Goal: Transaction & Acquisition: Purchase product/service

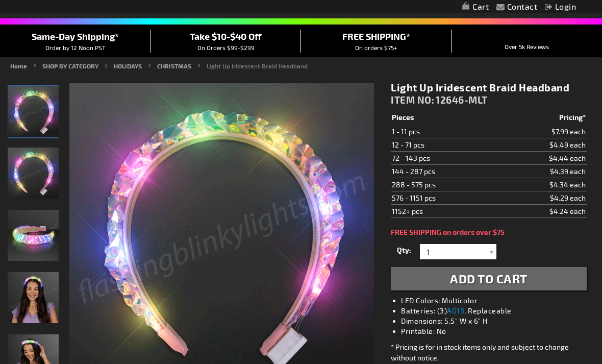
scroll to position [70, 0]
click at [41, 294] on img "Woman wearing Light Up Iridescent Braid Headband" at bounding box center [33, 297] width 51 height 51
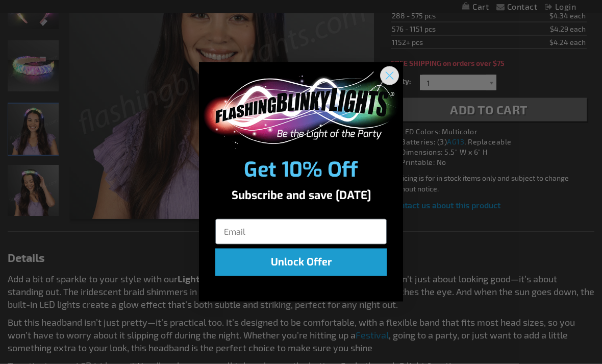
click at [397, 84] on circle "Close dialog" at bounding box center [389, 75] width 17 height 17
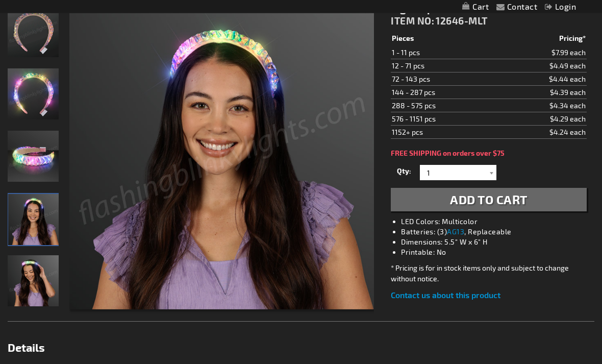
scroll to position [149, 0]
click at [494, 172] on div at bounding box center [491, 171] width 10 height 15
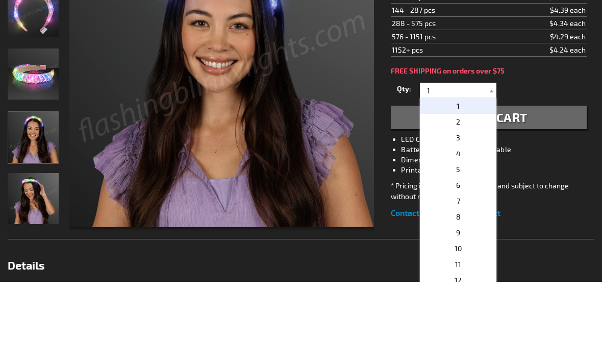
click at [478, 196] on p "2" at bounding box center [458, 204] width 76 height 16
type input "2"
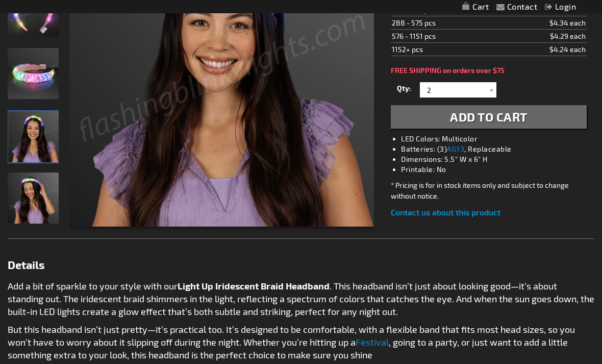
click at [540, 117] on button "Add to Cart" at bounding box center [489, 116] width 196 height 23
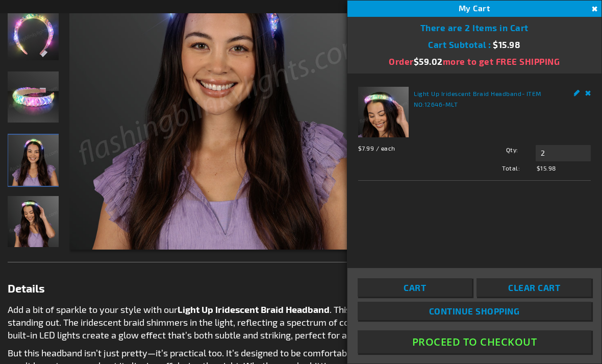
click at [290, 176] on img at bounding box center [221, 96] width 305 height 305
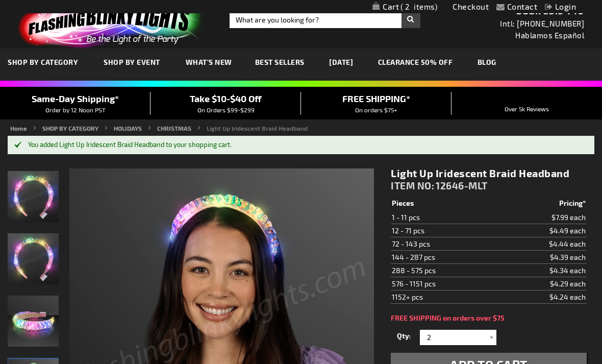
scroll to position [0, 0]
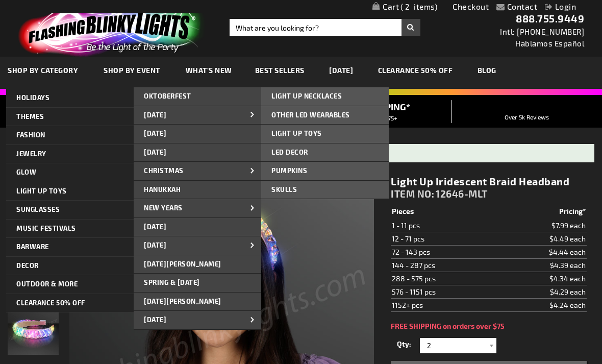
click at [354, 94] on link "LIGHT UP NECKLACES" at bounding box center [324, 96] width 127 height 18
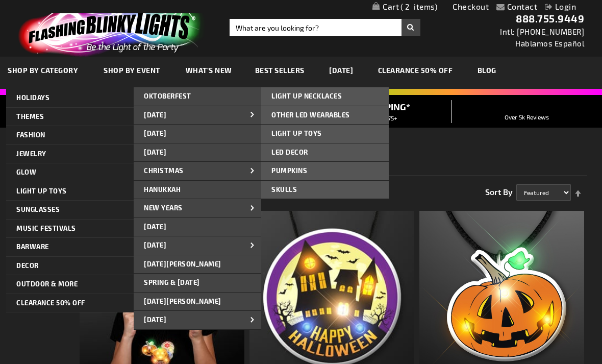
click at [363, 115] on link "OTHER LED WEARABLES" at bounding box center [324, 115] width 127 height 18
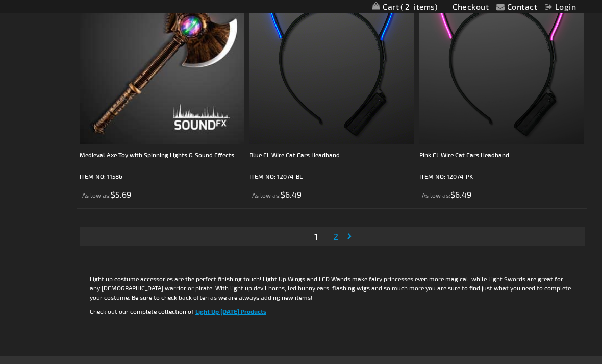
scroll to position [4671, 0]
click at [335, 232] on span "2" at bounding box center [335, 235] width 5 height 11
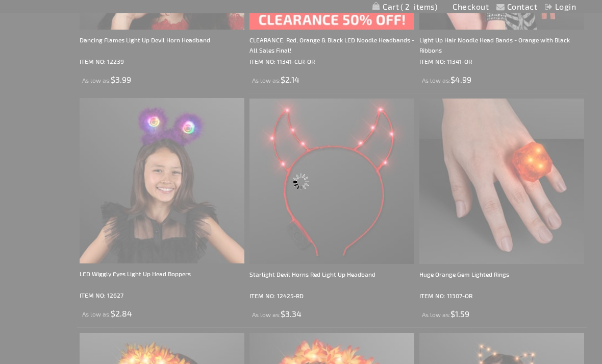
scroll to position [0, 0]
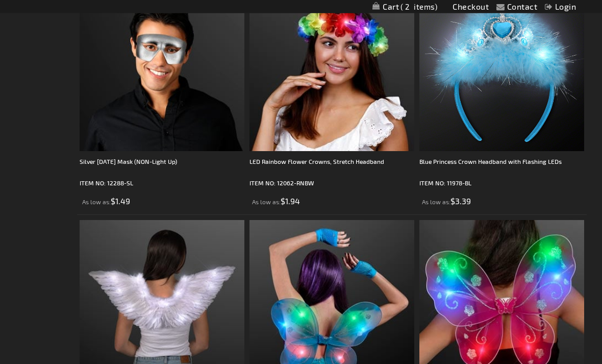
scroll to position [611, 0]
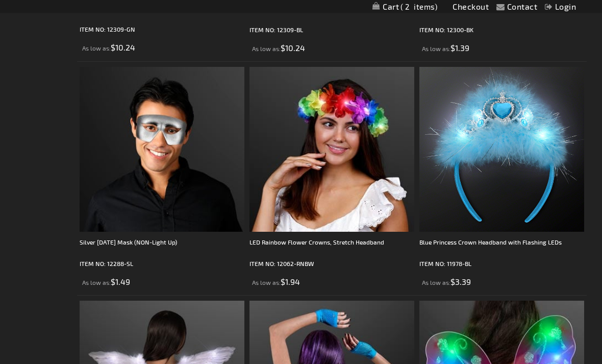
click at [367, 191] on img at bounding box center [331, 149] width 165 height 165
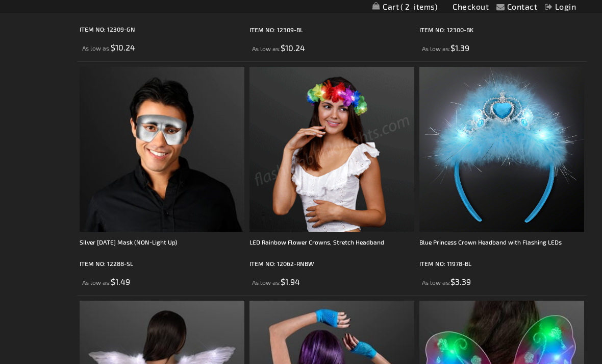
click at [374, 237] on div "LED Rainbow Flower Crowns, Stretch Headband" at bounding box center [331, 247] width 165 height 20
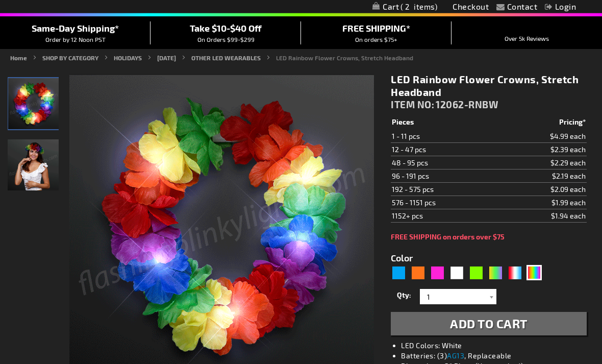
scroll to position [79, 0]
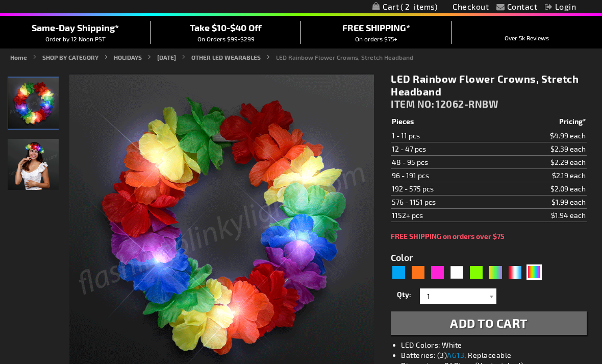
click at [537, 327] on button "Add to Cart" at bounding box center [489, 322] width 196 height 23
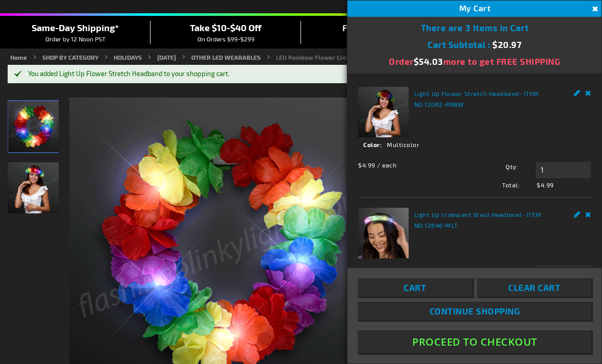
click at [320, 122] on img at bounding box center [221, 249] width 305 height 305
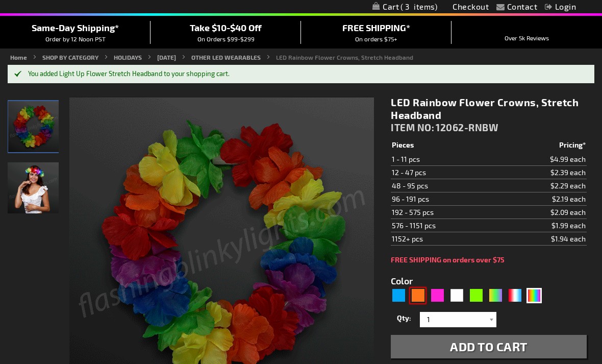
click at [418, 301] on div "Orange" at bounding box center [417, 295] width 15 height 15
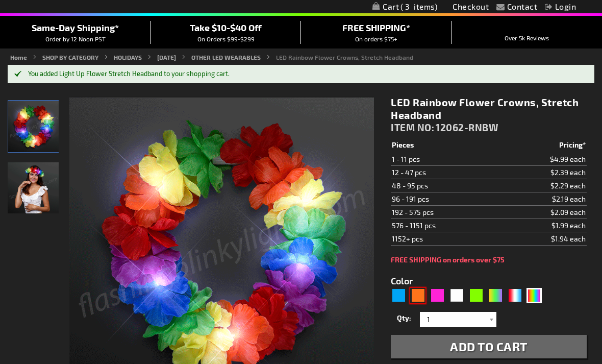
type input "5637"
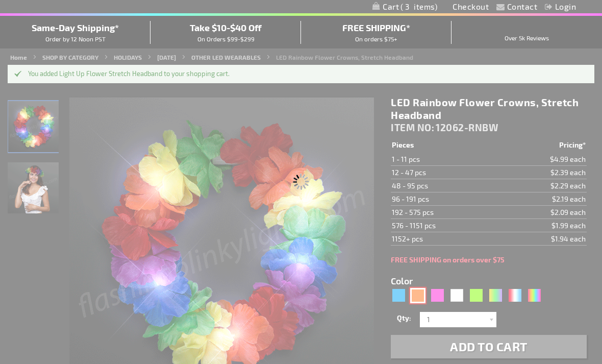
type input "12062-OR"
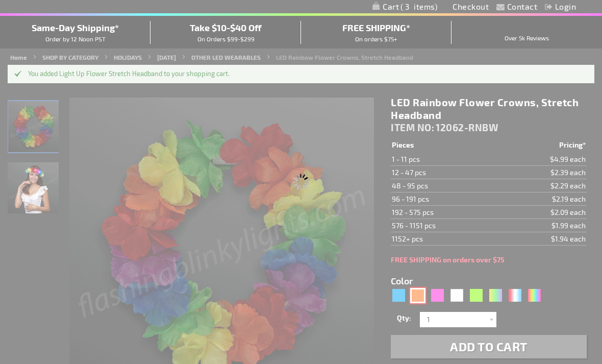
type input "Customize - Orange Light Up Stretchy Flower Crown - ITEM NO: 12062-OR"
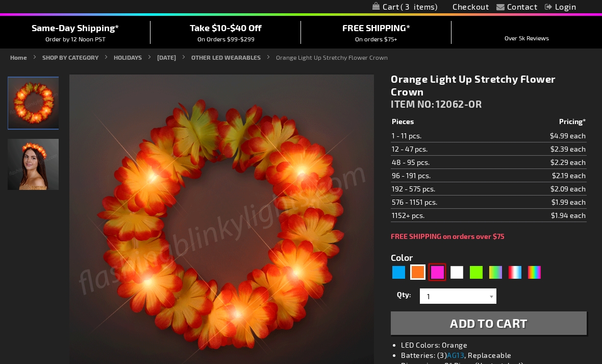
click at [442, 266] on div "Pink" at bounding box center [436, 271] width 15 height 15
type input "5639"
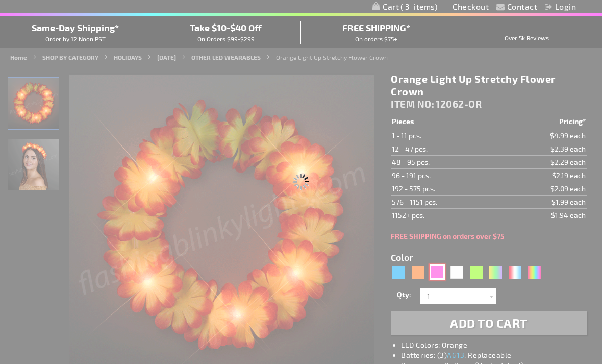
type input "12062-PK"
type input "Customize - Pink LED Flower Headbands, Light Up Festival Fashion - ITEM NO: 120…"
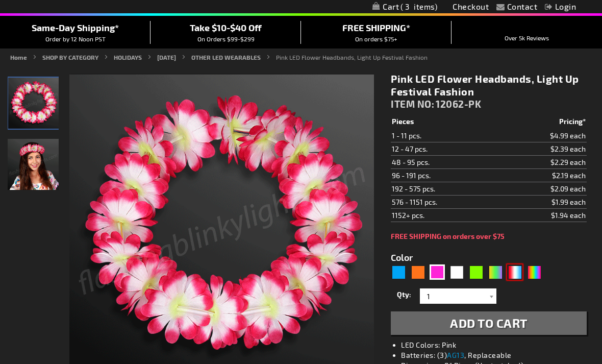
click at [518, 269] on div "RWB" at bounding box center [514, 271] width 15 height 15
type input "5643"
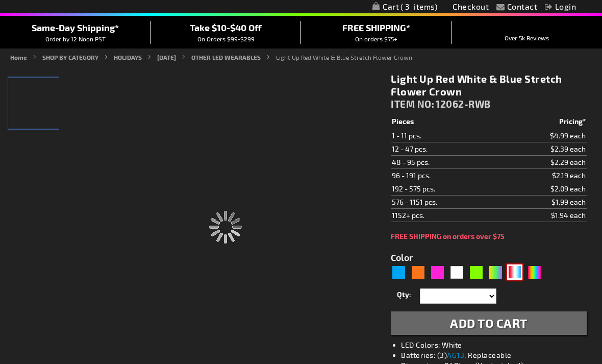
type input "12062-RWB"
type input "Customize - Light Up Red White &amp; Blue Stretch Flower Crown - ITEM NO: 12062…"
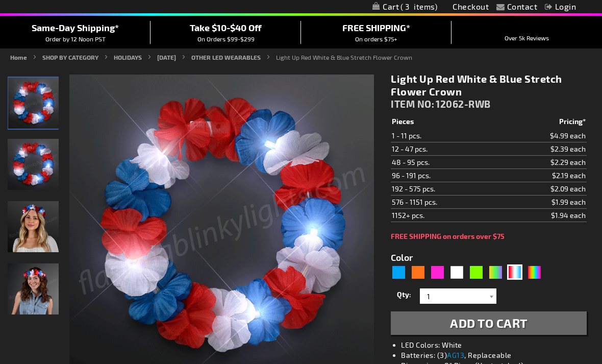
click at [509, 318] on span "Add to Cart" at bounding box center [488, 322] width 77 height 15
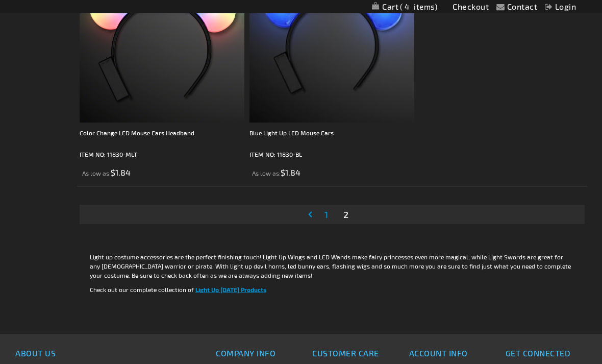
scroll to position [1421, 0]
click at [330, 214] on link "Page 1" at bounding box center [326, 213] width 8 height 15
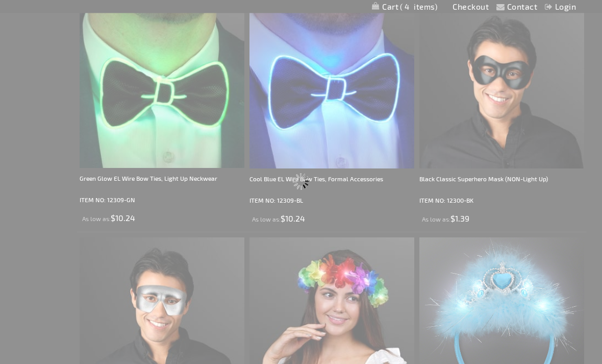
scroll to position [0, 0]
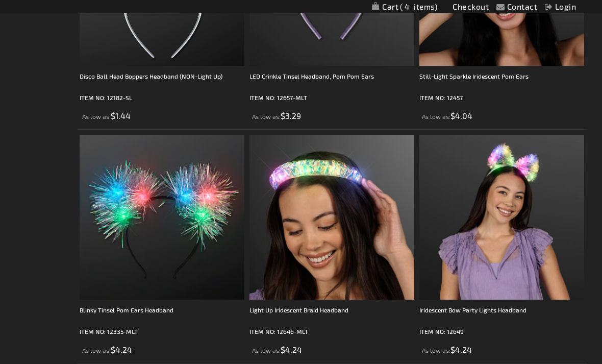
scroll to position [3115, 0]
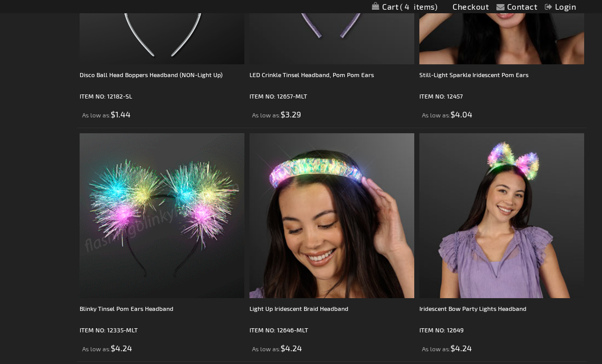
click at [198, 272] on img at bounding box center [162, 215] width 165 height 165
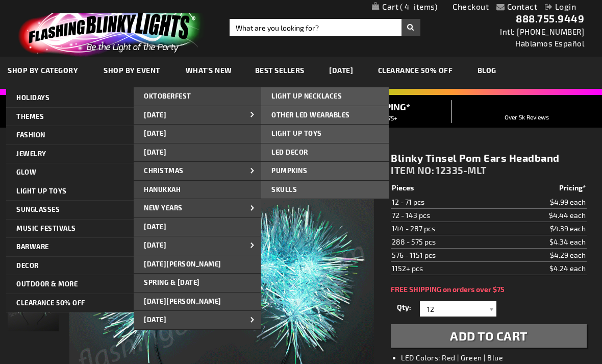
click at [238, 151] on link "[DATE]" at bounding box center [197, 152] width 127 height 18
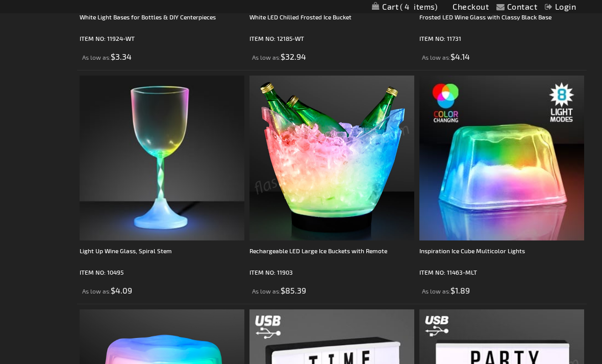
scroll to position [2212, 0]
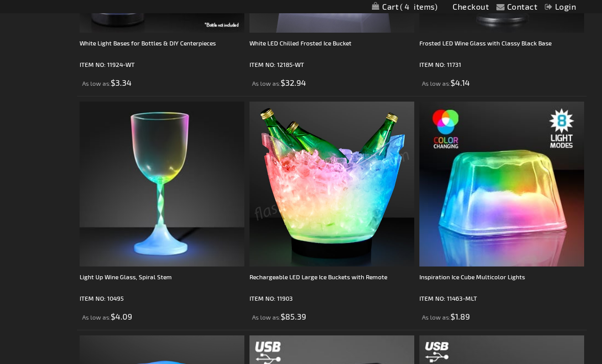
click at [208, 213] on img at bounding box center [162, 183] width 165 height 165
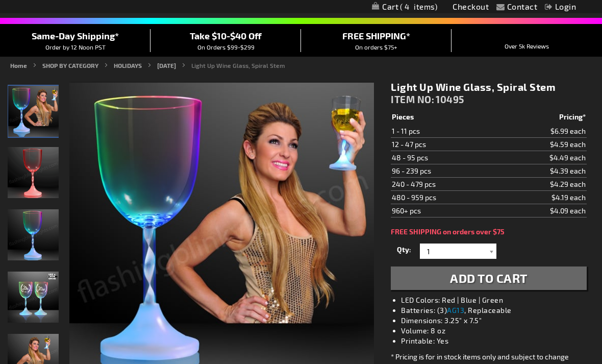
scroll to position [69, 0]
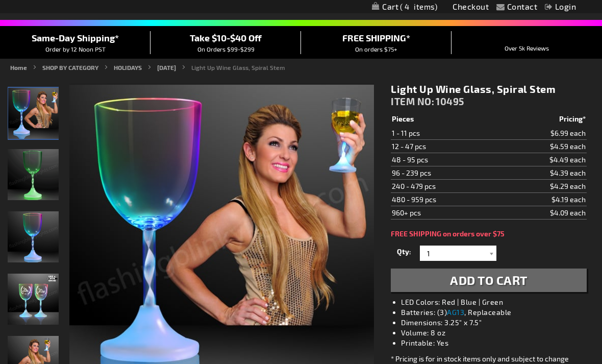
click at [540, 283] on button "Add to Cart" at bounding box center [489, 279] width 196 height 23
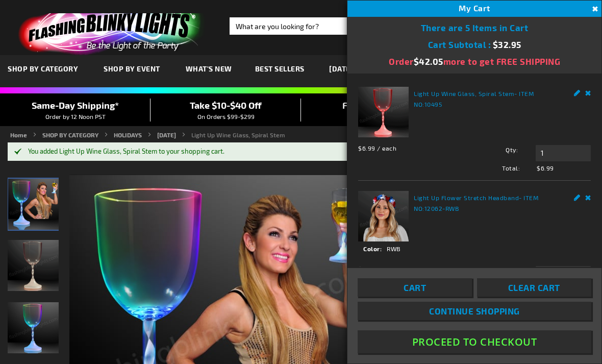
scroll to position [0, 0]
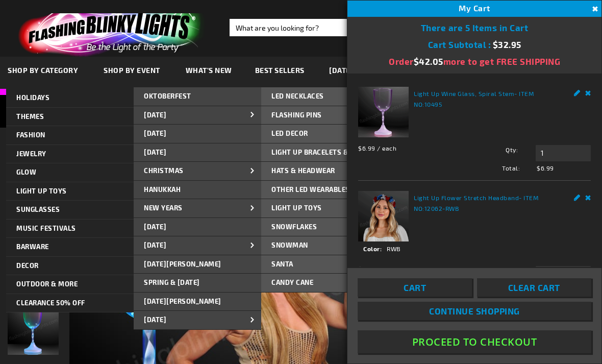
click at [329, 168] on span "Hats & Headwear" at bounding box center [303, 170] width 64 height 8
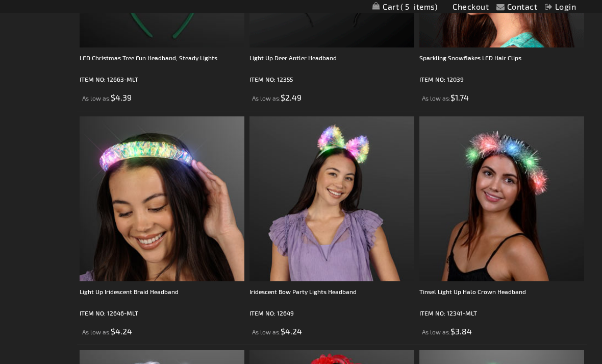
scroll to position [1746, 0]
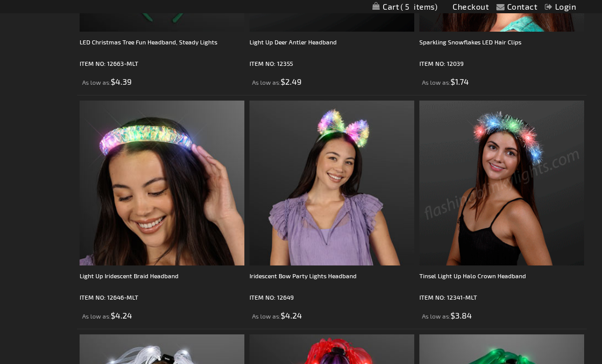
click at [527, 240] on img at bounding box center [501, 182] width 165 height 165
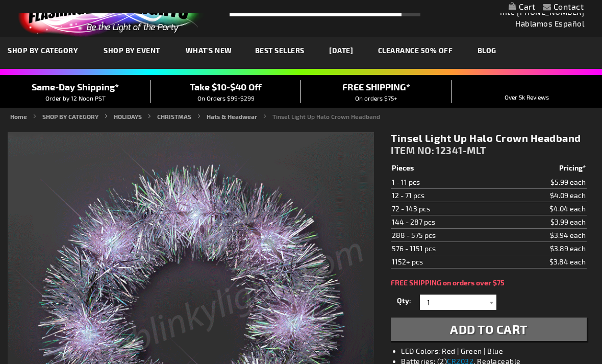
scroll to position [56, 0]
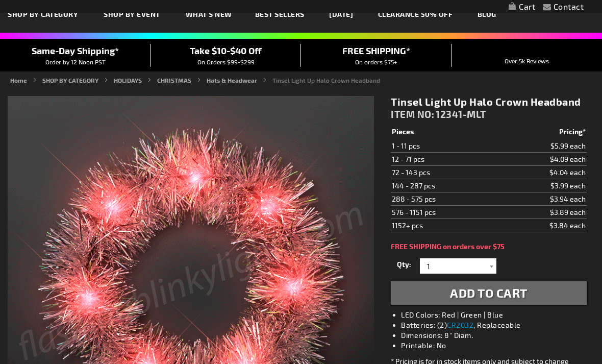
click at [534, 292] on button "Add to Cart" at bounding box center [489, 292] width 196 height 23
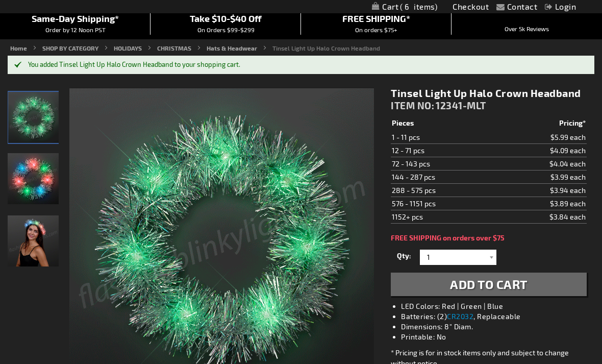
scroll to position [89, 0]
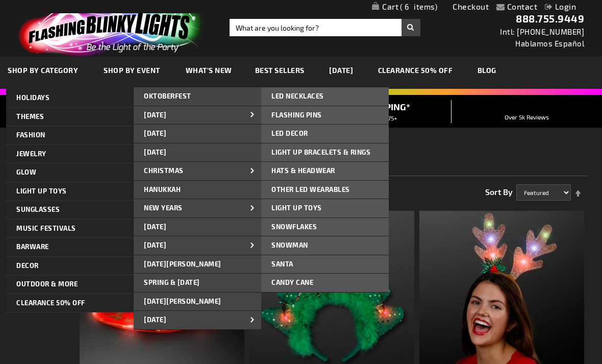
click at [365, 93] on link "LED NECKLACES" at bounding box center [324, 96] width 127 height 18
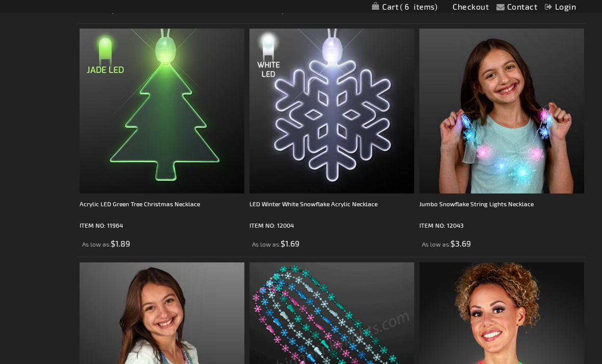
scroll to position [1208, 0]
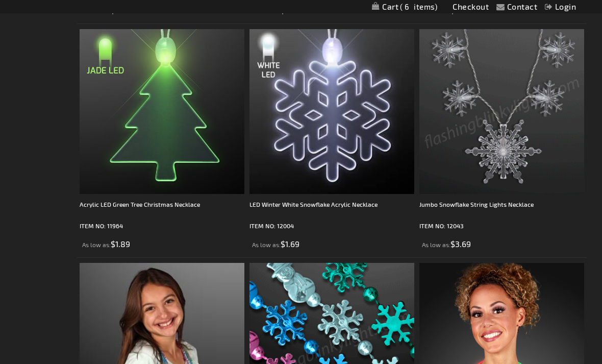
click at [505, 163] on img at bounding box center [501, 111] width 165 height 165
click at [509, 208] on div "Jumbo Snowflake String Lights Necklace" at bounding box center [501, 209] width 165 height 20
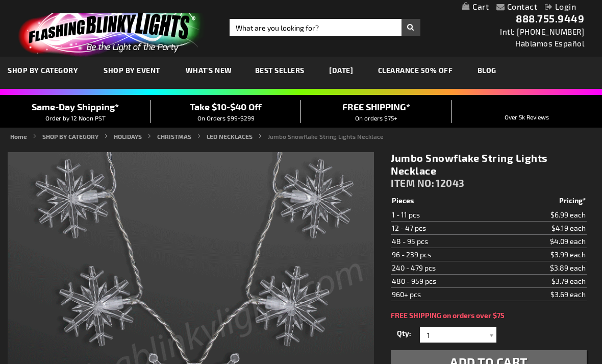
scroll to position [73, 0]
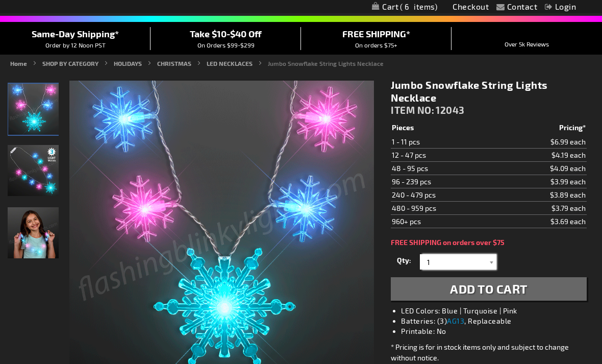
click at [475, 268] on input "1" at bounding box center [459, 261] width 74 height 15
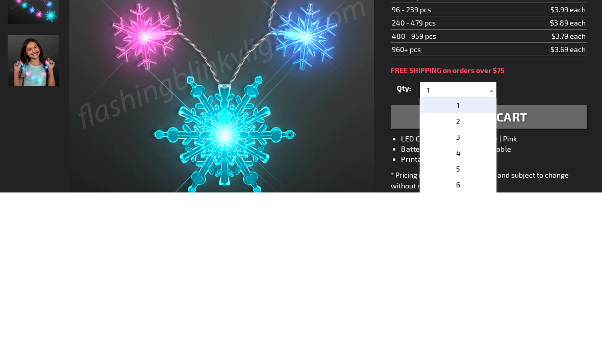
click at [476, 285] on p "2" at bounding box center [458, 293] width 76 height 16
type input "2"
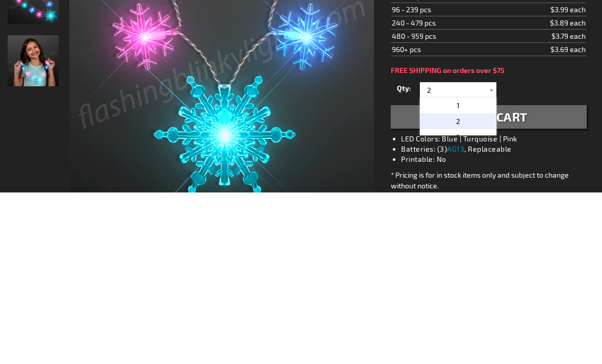
scroll to position [245, 0]
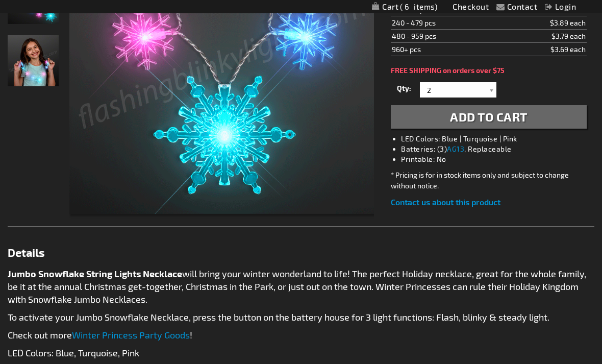
click at [542, 121] on button "Add to Cart" at bounding box center [489, 116] width 196 height 23
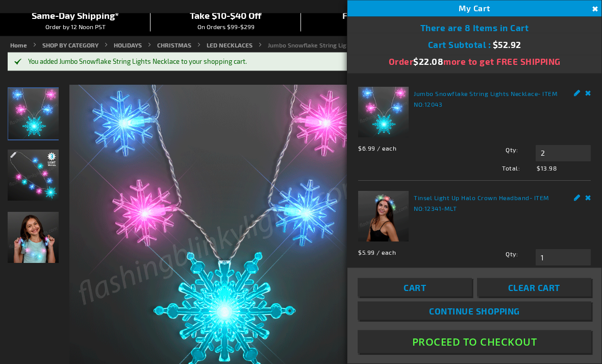
scroll to position [90, 0]
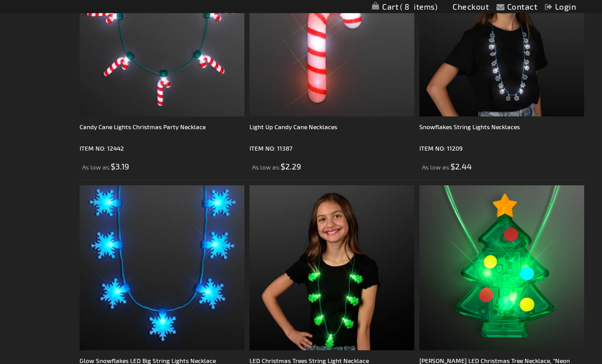
scroll to position [818, 0]
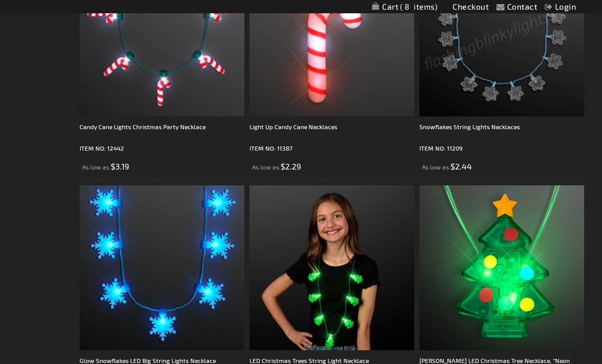
click at [501, 115] on img at bounding box center [501, 34] width 165 height 165
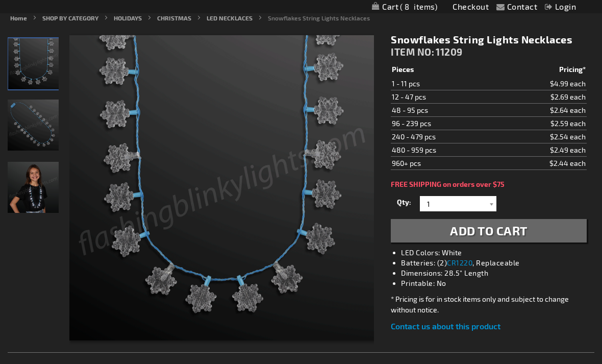
scroll to position [120, 0]
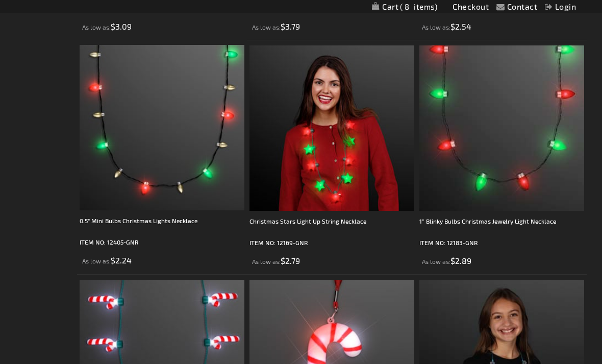
scroll to position [491, 0]
click at [353, 220] on div "Christmas Stars Light Up String Necklace" at bounding box center [331, 225] width 165 height 20
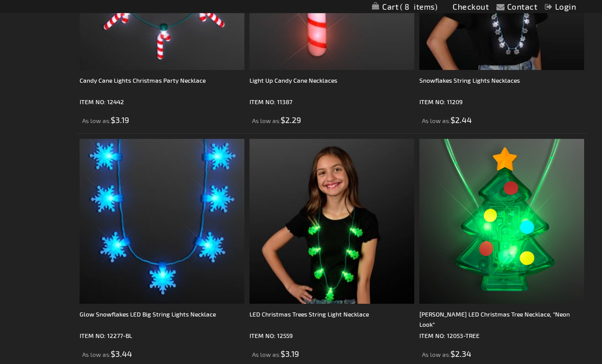
scroll to position [885, 0]
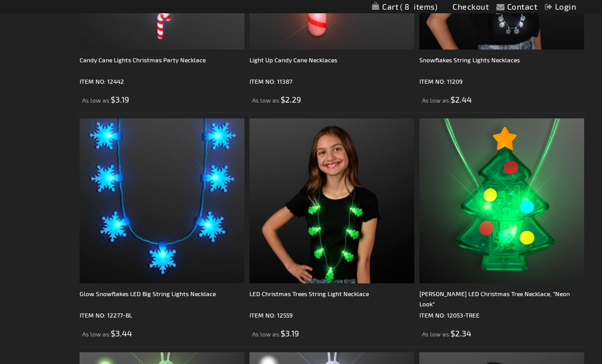
click at [200, 260] on img at bounding box center [162, 200] width 165 height 165
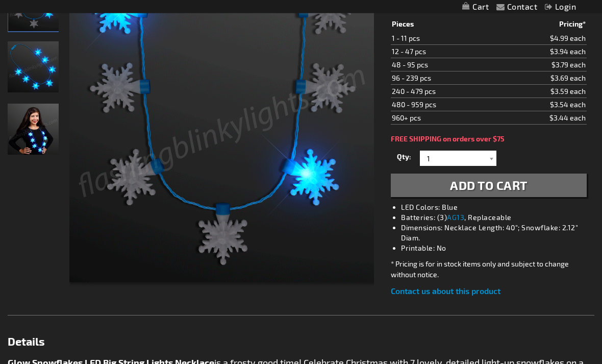
scroll to position [175, 0]
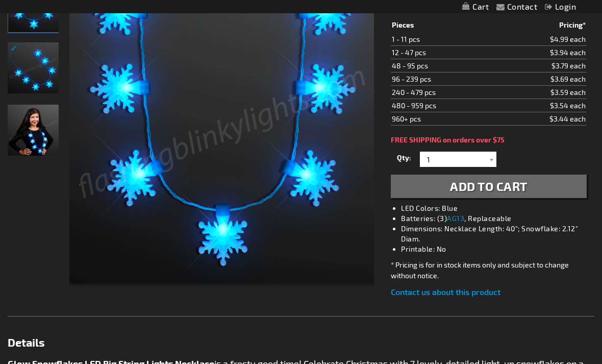
click at [521, 186] on span "Add to Cart" at bounding box center [488, 185] width 77 height 15
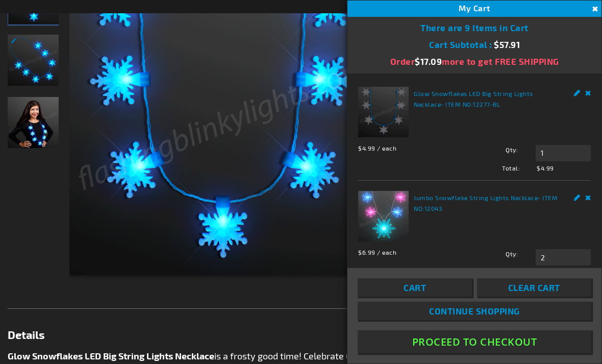
scroll to position [208, 0]
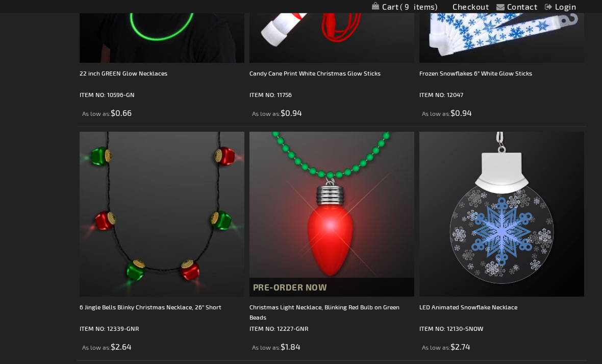
scroll to position [2509, 0]
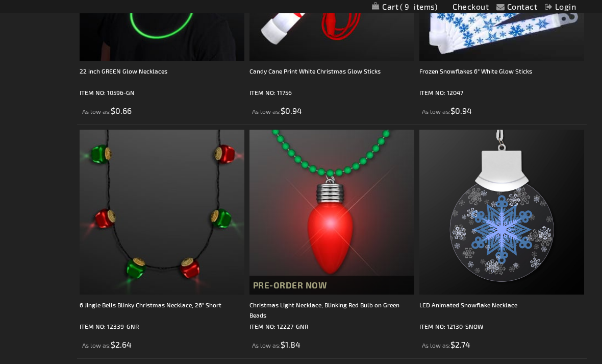
click at [203, 314] on div "6 Jingle Bells Blinky Christmas Necklace, 26" Short" at bounding box center [162, 310] width 165 height 20
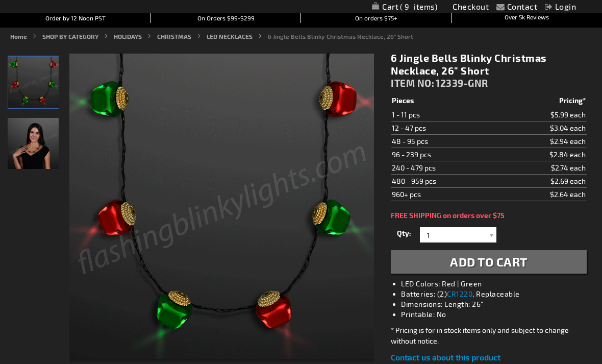
scroll to position [98, 0]
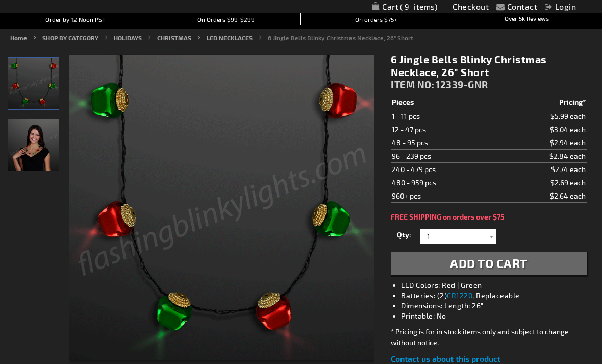
click at [545, 260] on button "Add to Cart" at bounding box center [489, 262] width 196 height 23
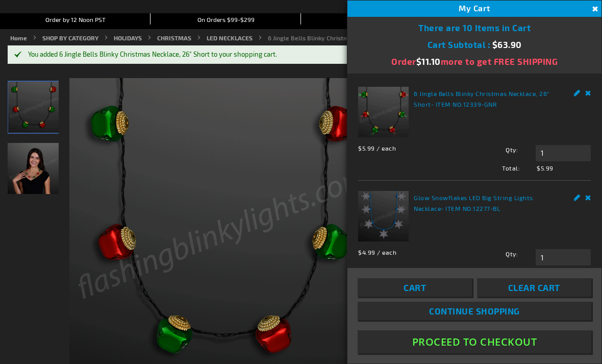
click at [154, 62] on div "You added 6 Jingle Bells Blinky Christmas Necklace, 26" Short to your shopping …" at bounding box center [301, 54] width 586 height 18
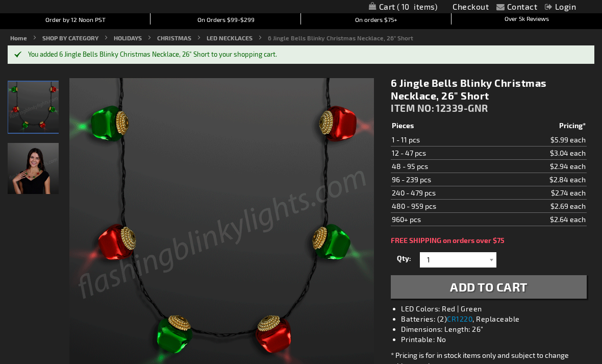
click at [134, 40] on link "HOLIDAYS" at bounding box center [128, 37] width 28 height 7
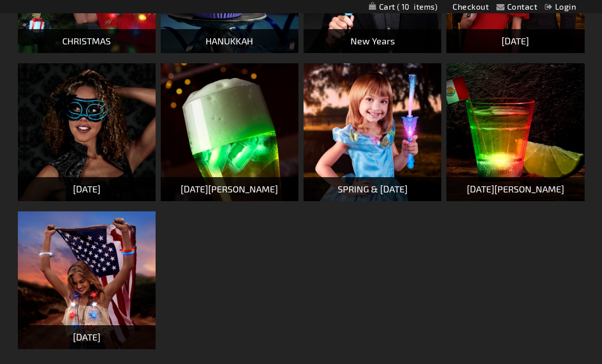
scroll to position [477, 0]
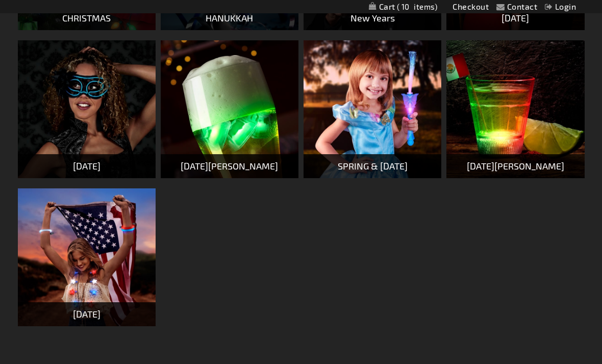
click at [136, 300] on img at bounding box center [87, 257] width 138 height 138
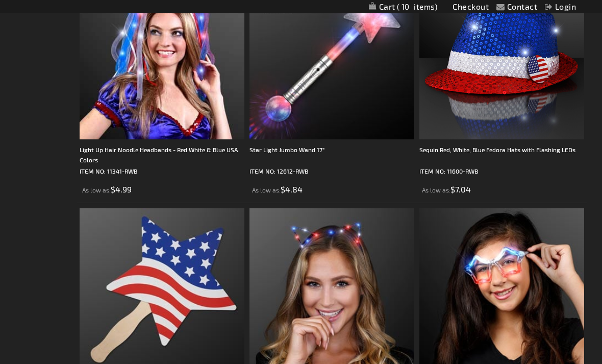
scroll to position [1967, 0]
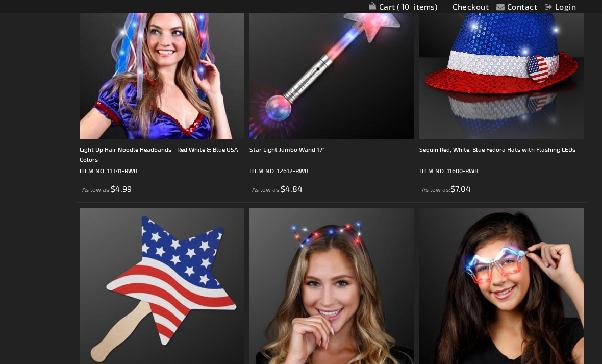
click at [536, 150] on div "Sequin Red, White, Blue Fedora Hats with Flashing LEDs" at bounding box center [501, 154] width 165 height 20
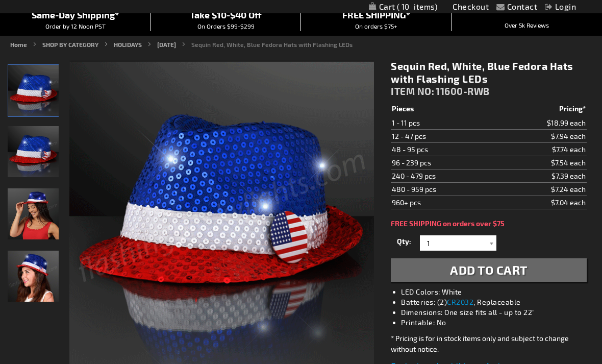
scroll to position [91, 0]
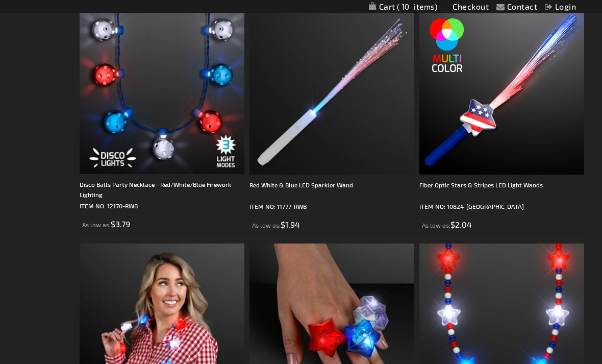
scroll to position [531, 0]
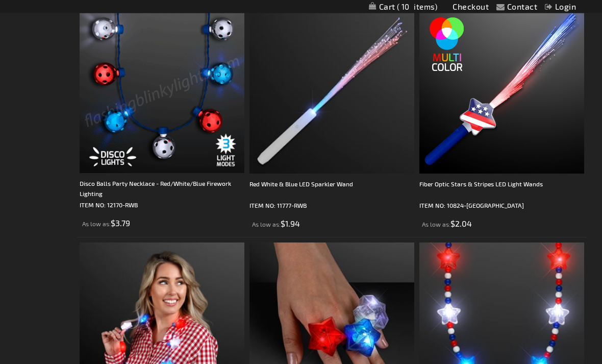
click at [112, 171] on img at bounding box center [162, 90] width 165 height 165
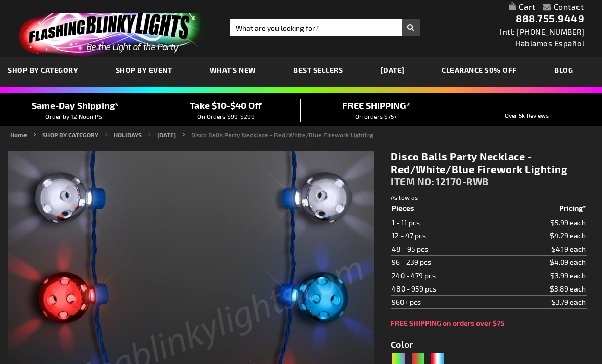
type input "5643"
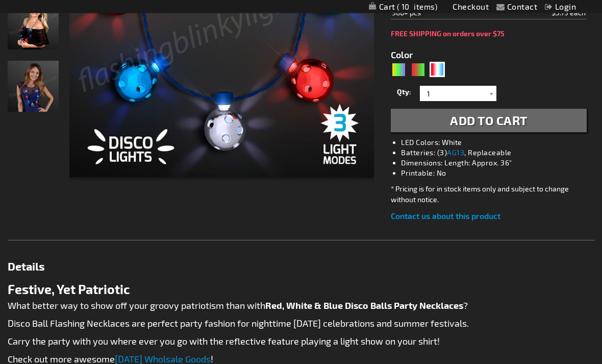
scroll to position [274, 0]
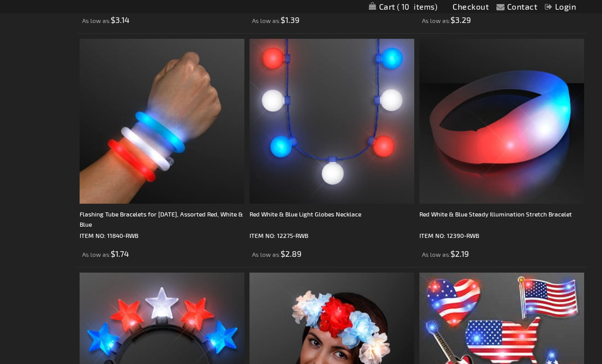
scroll to position [972, 0]
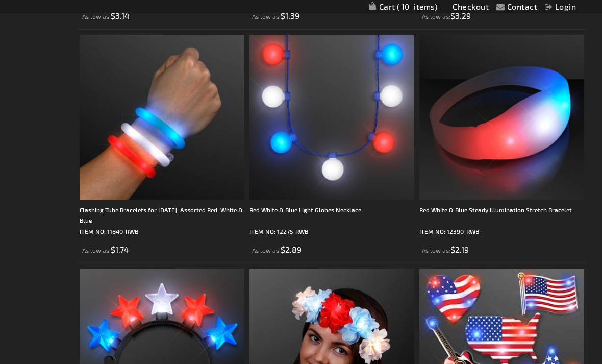
click at [351, 205] on div "Red White & Blue Light Globes Necklace" at bounding box center [331, 214] width 165 height 20
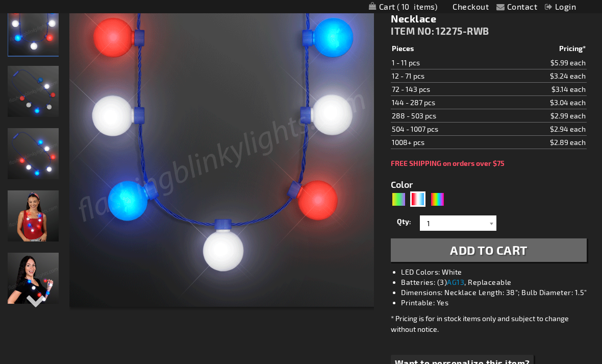
scroll to position [152, 0]
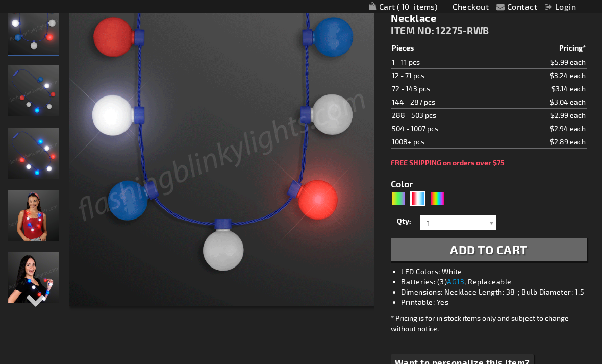
click at [494, 249] on span "Add to Cart" at bounding box center [488, 249] width 77 height 15
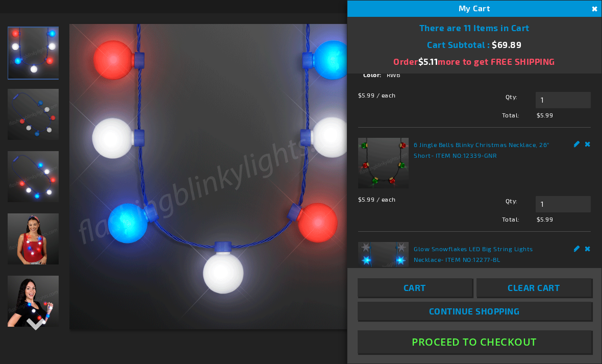
scroll to position [34, 0]
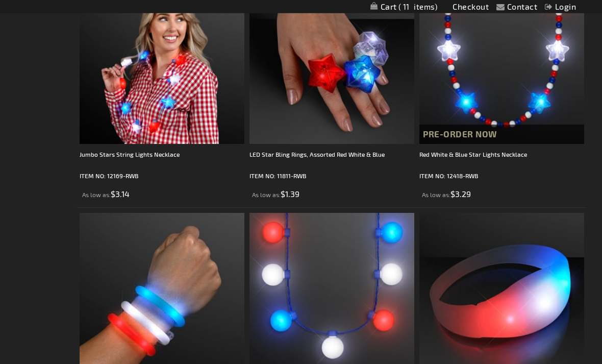
scroll to position [828, 0]
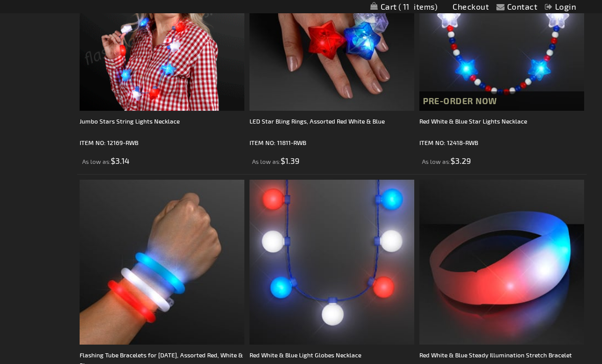
click at [193, 97] on img at bounding box center [162, 28] width 165 height 165
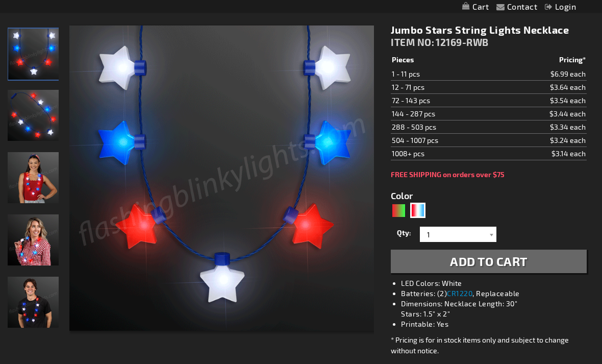
scroll to position [125, 0]
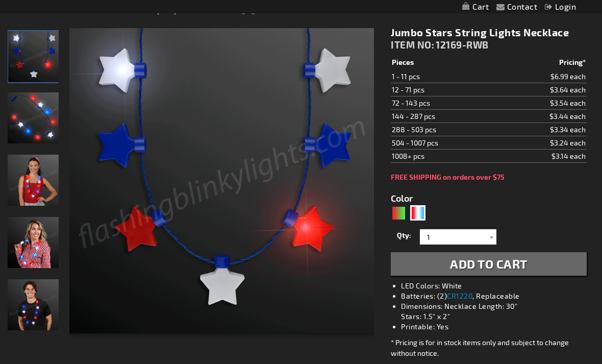
click at [546, 265] on button "Add to Cart" at bounding box center [489, 263] width 196 height 23
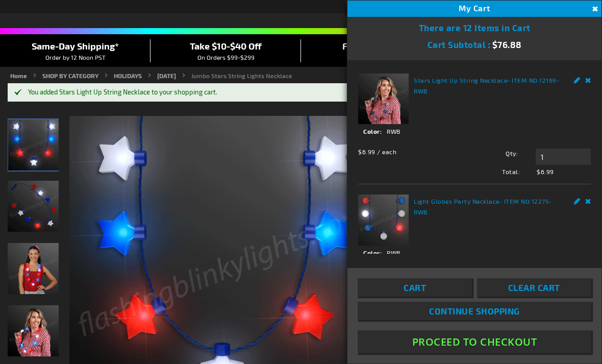
scroll to position [0, 0]
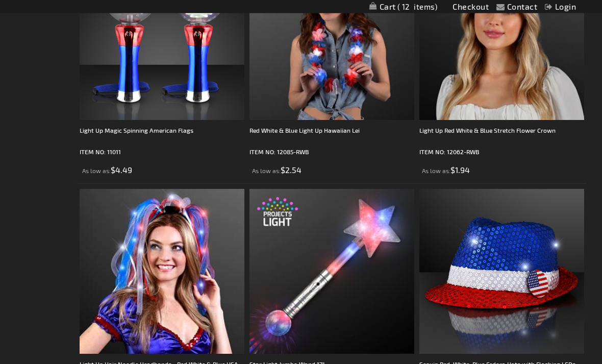
scroll to position [1776, 0]
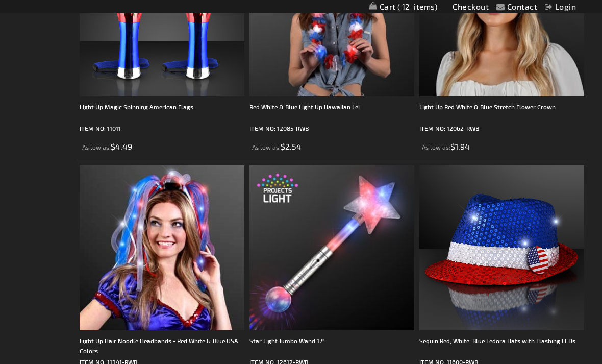
click at [365, 77] on img at bounding box center [331, 14] width 165 height 165
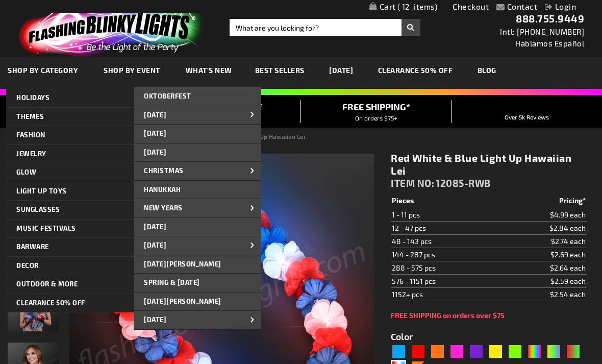
click at [223, 264] on link "[DATE][PERSON_NAME]" at bounding box center [197, 264] width 127 height 18
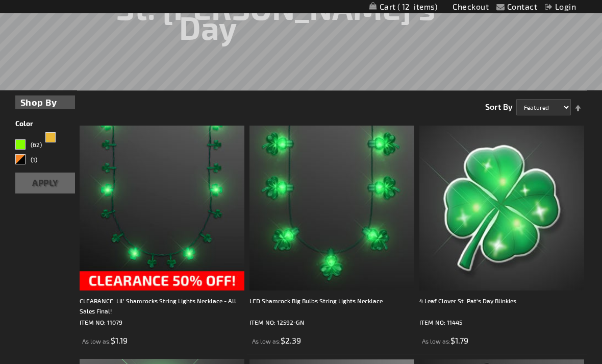
scroll to position [180, 0]
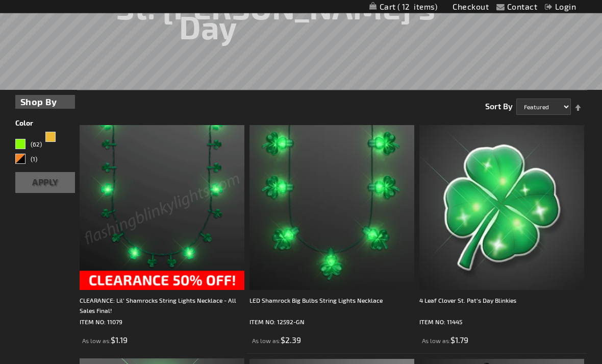
click at [231, 239] on img at bounding box center [162, 207] width 165 height 165
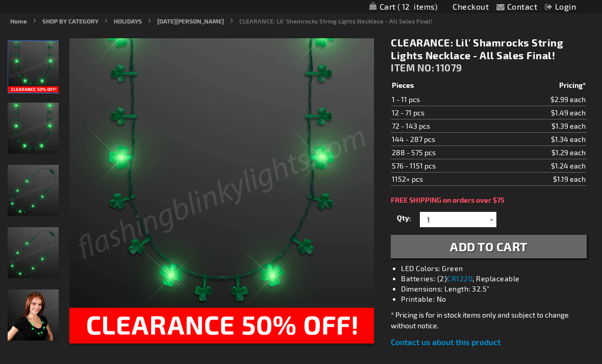
scroll to position [117, 0]
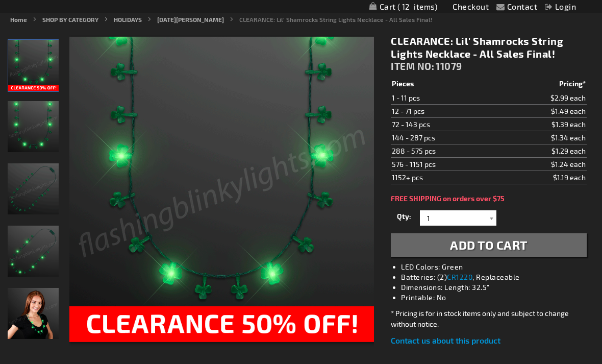
click at [495, 214] on div at bounding box center [491, 217] width 10 height 15
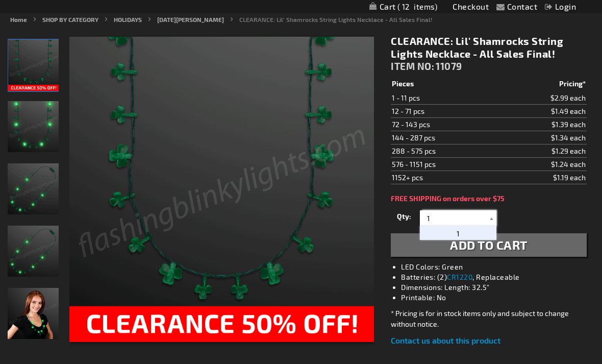
scroll to position [116, 0]
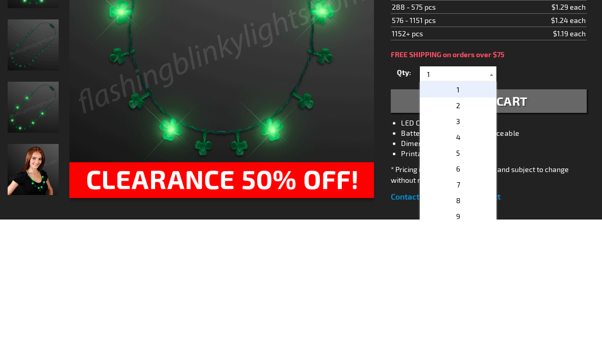
click at [550, 234] on button "Add to Cart" at bounding box center [489, 245] width 196 height 23
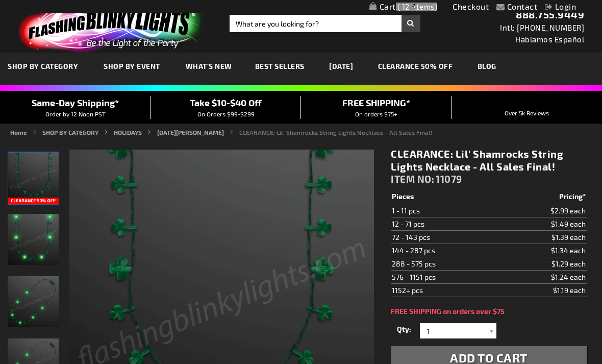
scroll to position [0, 0]
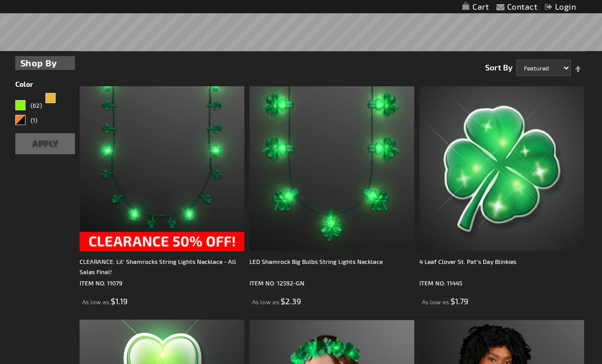
scroll to position [221, 0]
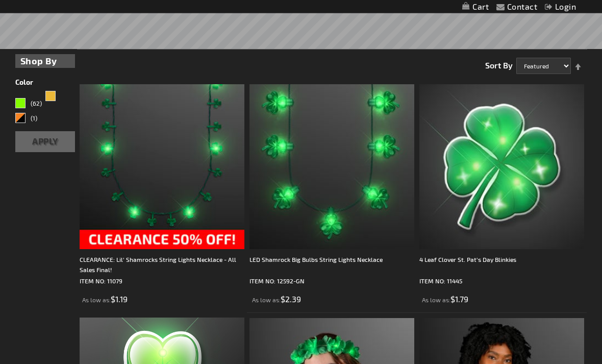
click at [385, 248] on img at bounding box center [331, 167] width 165 height 165
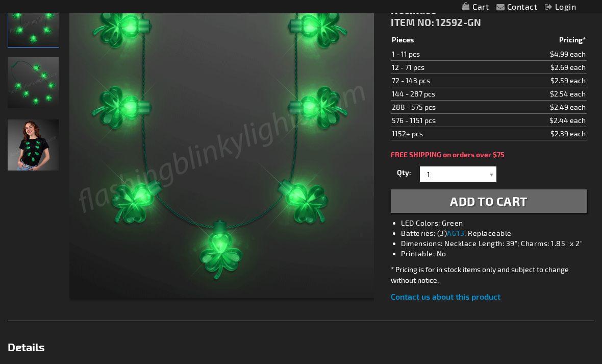
scroll to position [167, 0]
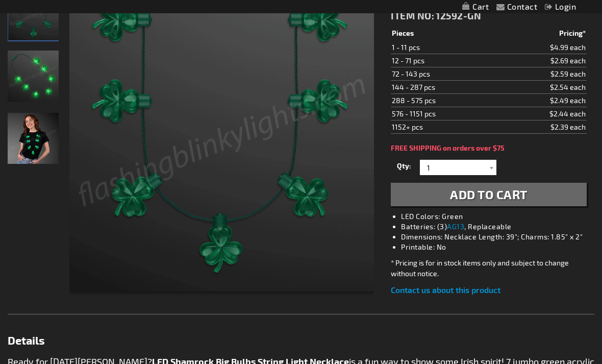
click at [534, 196] on button "Add to Cart" at bounding box center [489, 194] width 196 height 23
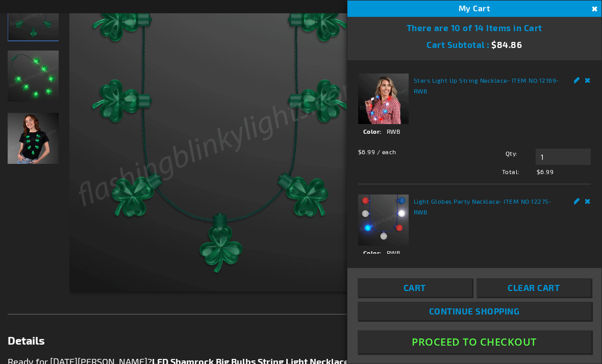
scroll to position [0, 0]
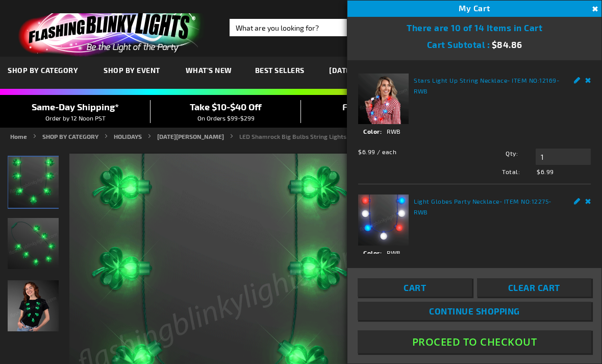
click at [596, 8] on button "Close" at bounding box center [593, 9] width 11 height 11
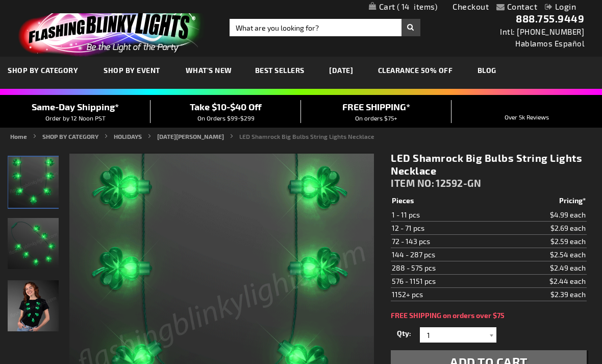
click at [416, 10] on span "14" at bounding box center [417, 6] width 41 height 9
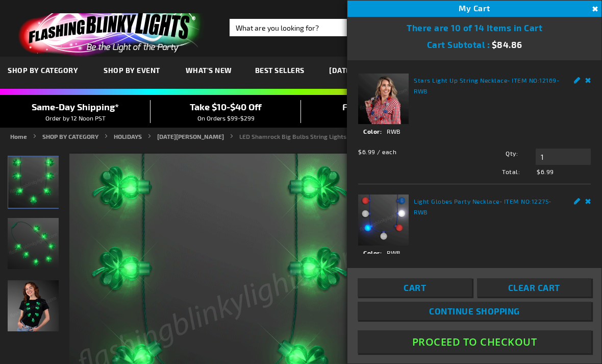
click at [258, 69] on span "Best Sellers" at bounding box center [279, 70] width 49 height 9
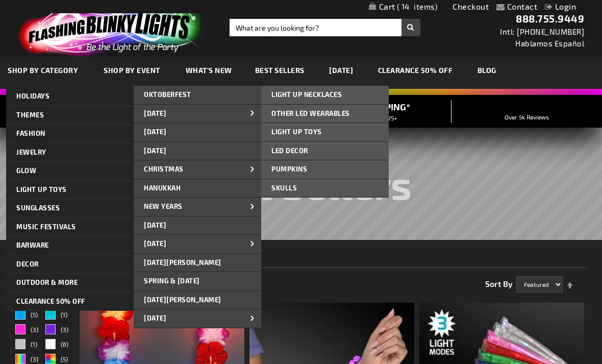
click at [365, 97] on link "LIGHT UP NECKLACES" at bounding box center [324, 95] width 127 height 18
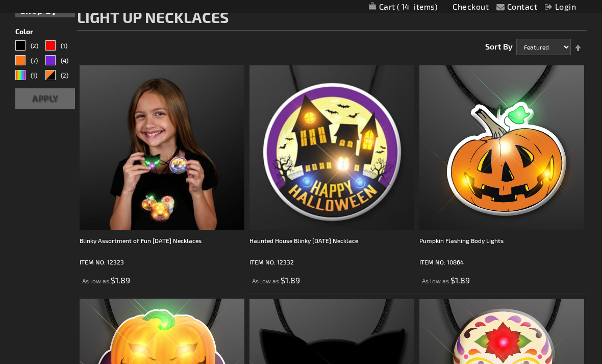
scroll to position [145, 0]
click at [208, 240] on div "Blinky Assortment of Fun [DATE] Necklaces" at bounding box center [162, 245] width 165 height 20
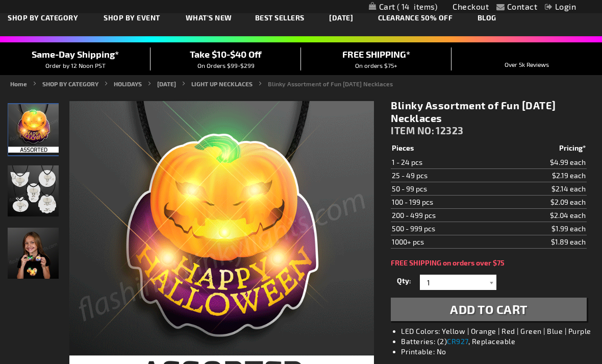
scroll to position [53, 0]
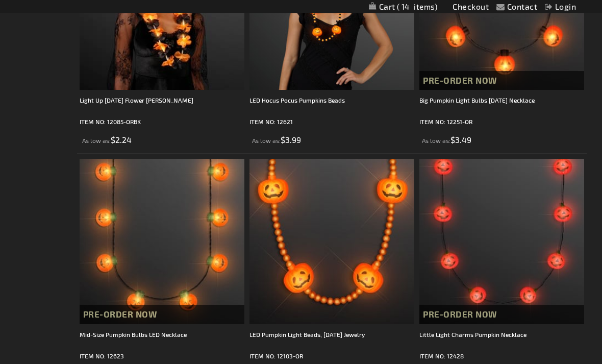
scroll to position [1220, 0]
click at [503, 322] on button "Pre-Order Now" at bounding box center [501, 313] width 165 height 19
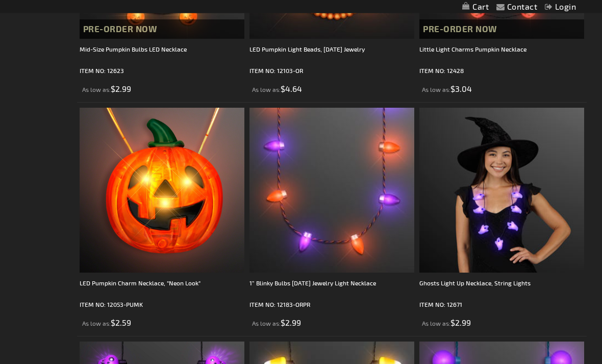
scroll to position [1505, 0]
click at [384, 283] on div "1” Blinky Bulbs Halloween Jewelry Light Necklace" at bounding box center [331, 287] width 165 height 20
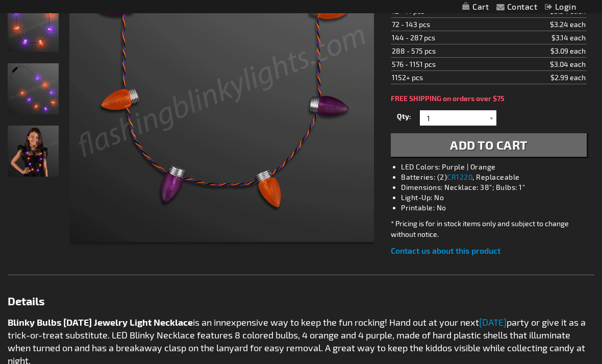
scroll to position [216, 0]
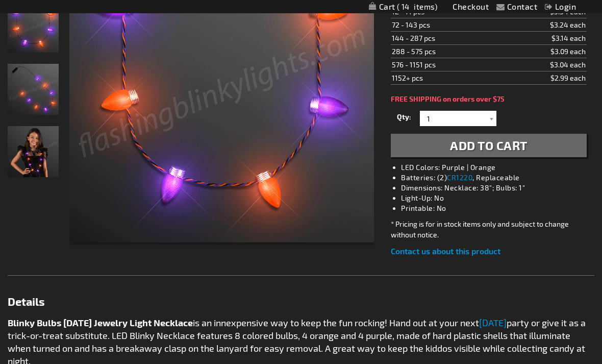
click at [557, 149] on button "Add to Cart" at bounding box center [489, 145] width 196 height 23
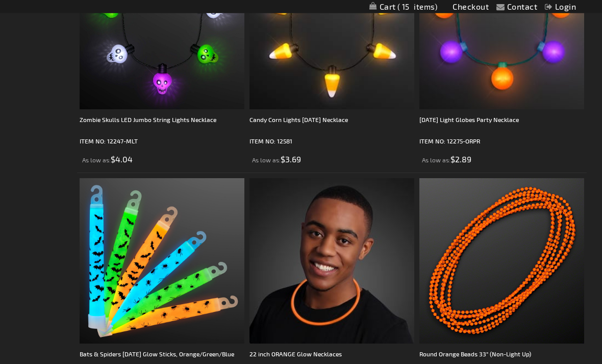
scroll to position [1900, 0]
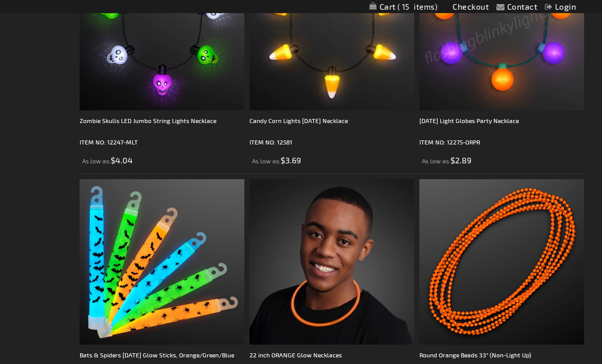
click at [544, 88] on img at bounding box center [501, 28] width 165 height 165
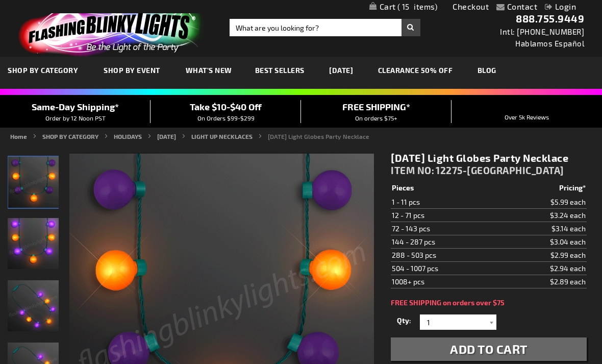
click at [478, 11] on link "Checkout" at bounding box center [470, 7] width 36 height 10
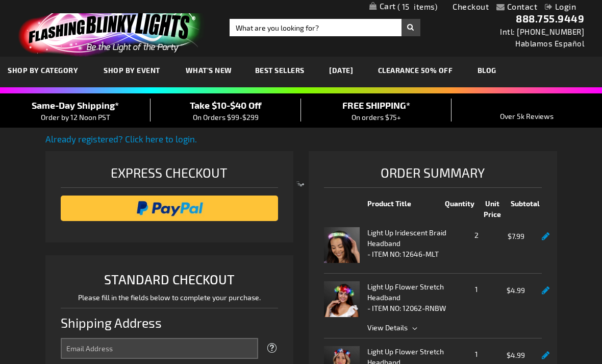
select select "US"
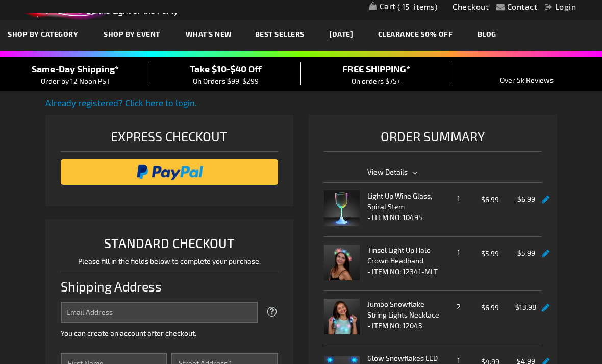
scroll to position [36, 0]
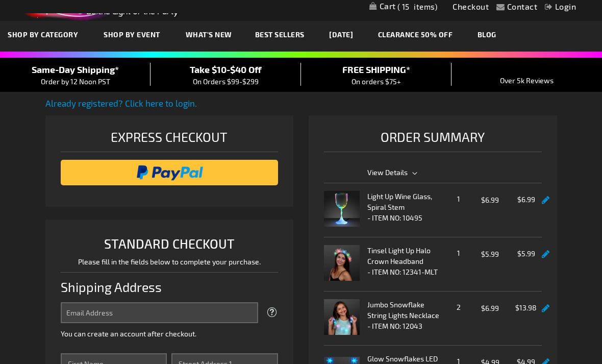
click at [421, 7] on span "15" at bounding box center [417, 6] width 40 height 9
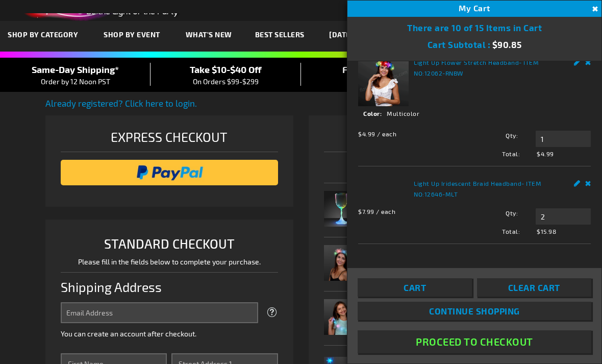
scroll to position [895, 0]
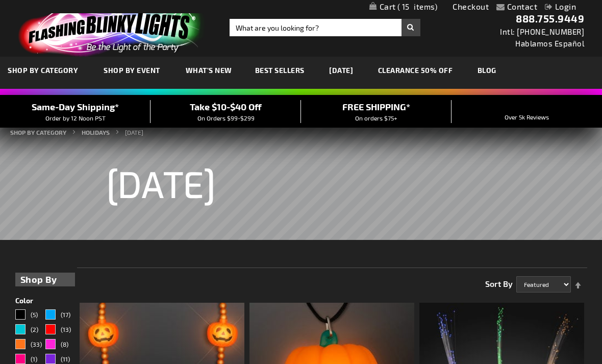
click at [453, 64] on link "CLEARANCE 50% OFF" at bounding box center [415, 70] width 90 height 34
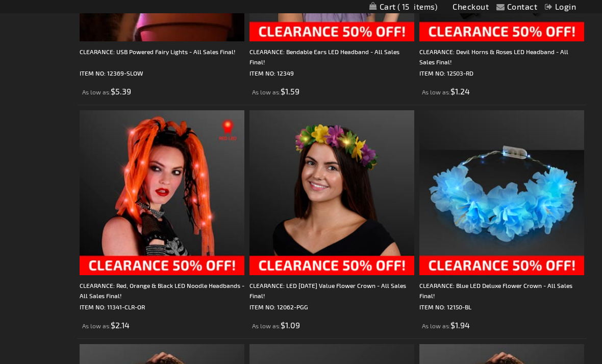
scroll to position [1744, 0]
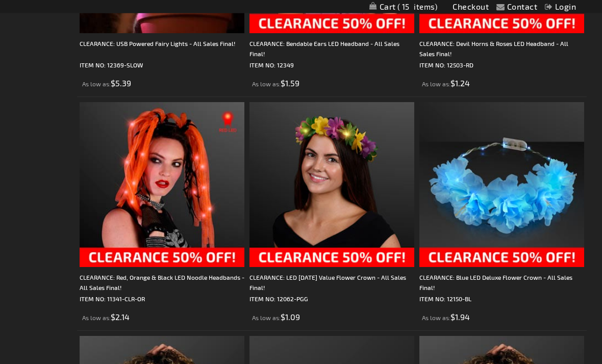
click at [398, 290] on div "CLEARANCE: LED [DATE] Value Flower Crown - All Sales Final!" at bounding box center [331, 282] width 165 height 20
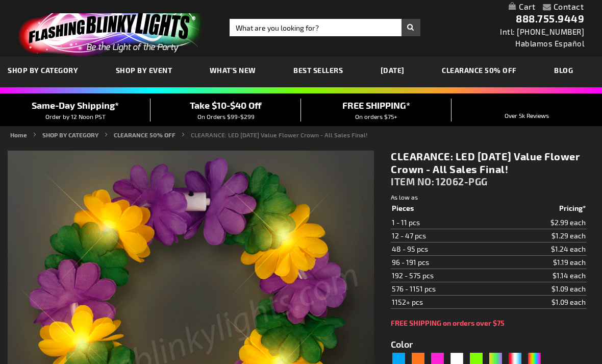
type input "5638"
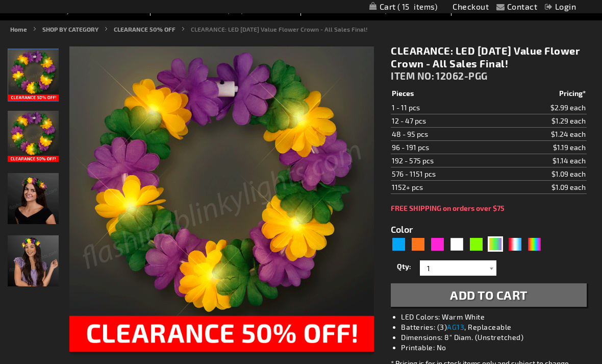
scroll to position [108, 0]
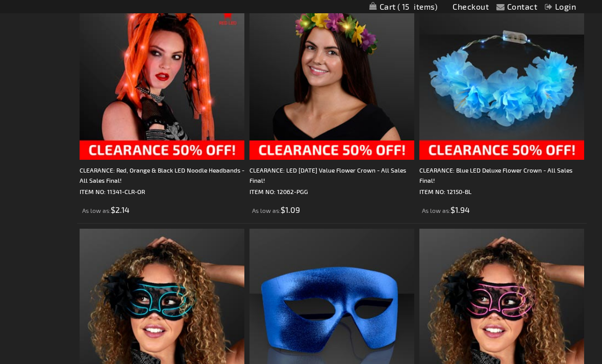
scroll to position [1850, 0]
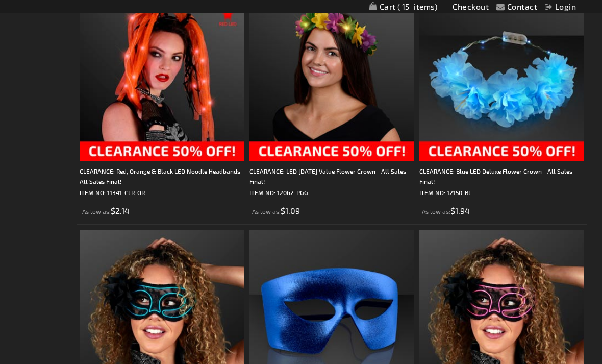
click at [558, 125] on img at bounding box center [501, 78] width 165 height 165
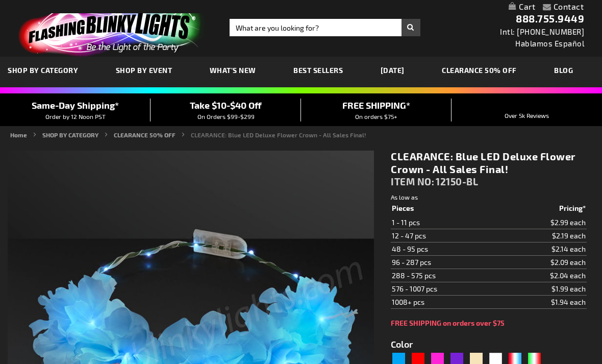
type input "5629"
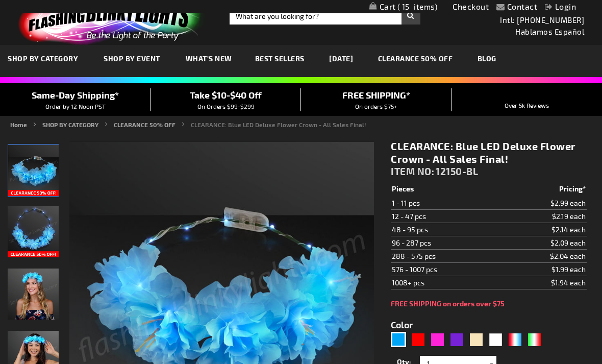
scroll to position [9, 0]
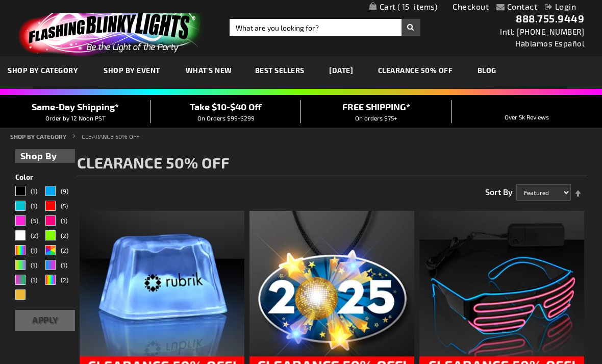
click at [483, 8] on link "Checkout" at bounding box center [470, 7] width 36 height 10
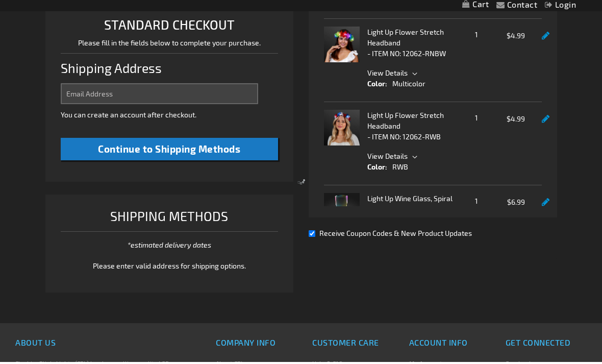
select select "US"
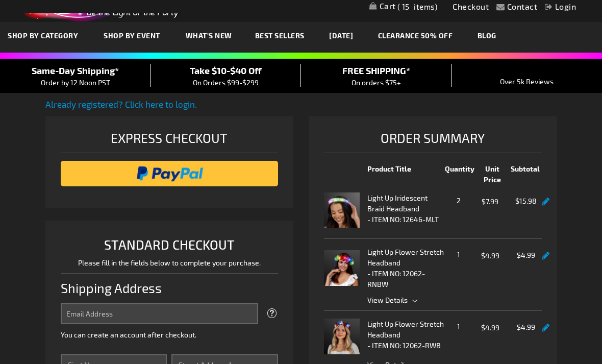
scroll to position [35, 0]
click at [177, 99] on link "Already registered? Click here to login." at bounding box center [120, 104] width 151 height 10
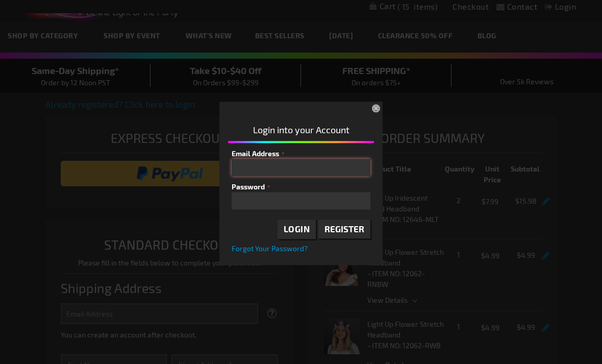
click at [350, 176] on input "Email Address" at bounding box center [300, 167] width 139 height 17
type input "jonds1@hotmail.com"
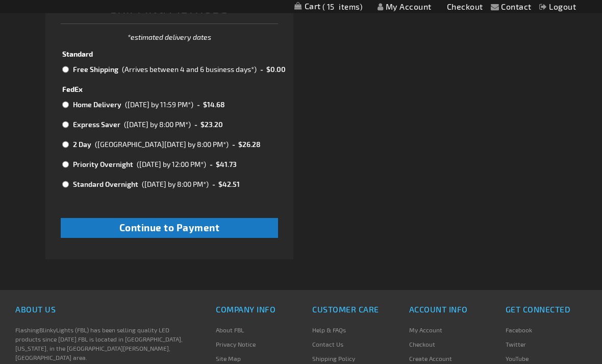
scroll to position [665, 0]
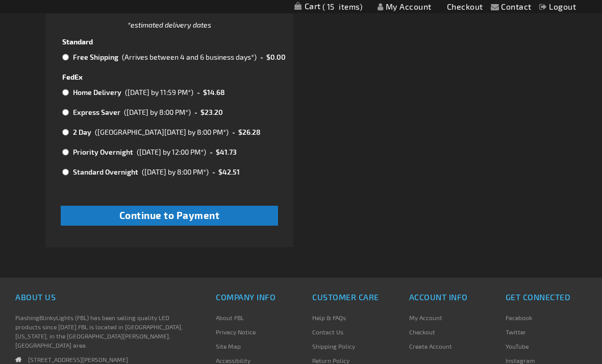
click at [249, 218] on button "Continue to Payment" at bounding box center [170, 215] width 218 height 20
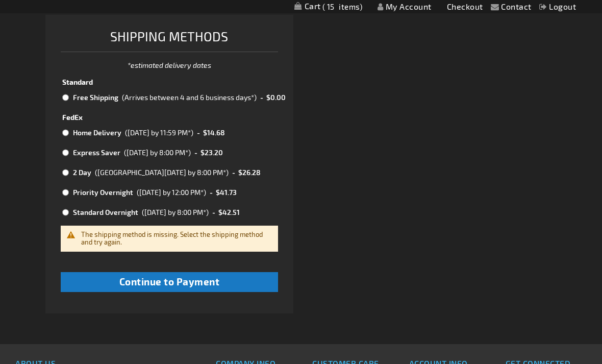
scroll to position [624, 0]
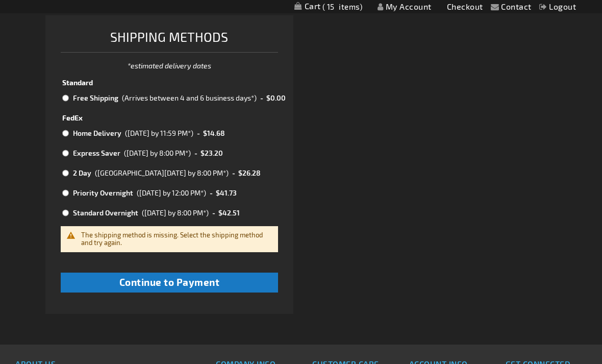
click at [256, 95] on div "(Arrives between 4 and 6 business days*)" at bounding box center [189, 97] width 135 height 11
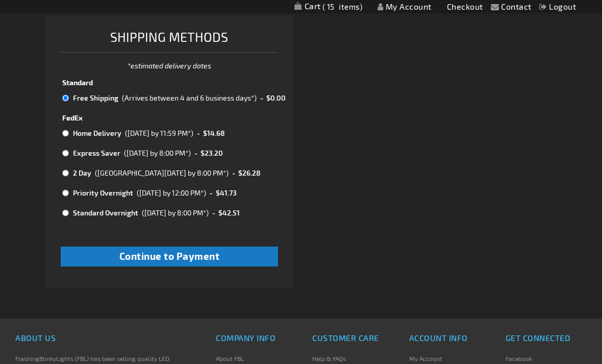
radio input "true"
click at [246, 255] on button "Continue to Payment" at bounding box center [170, 256] width 218 height 20
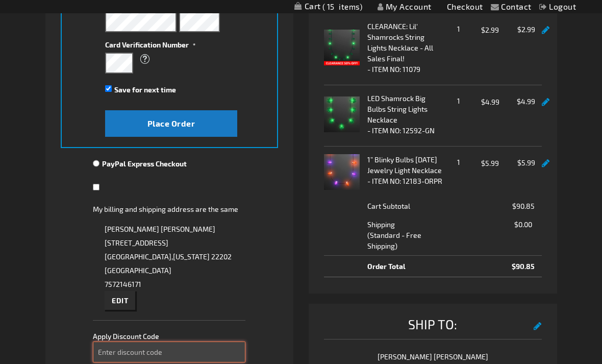
click at [232, 342] on input "Enter discount code" at bounding box center [169, 351] width 152 height 21
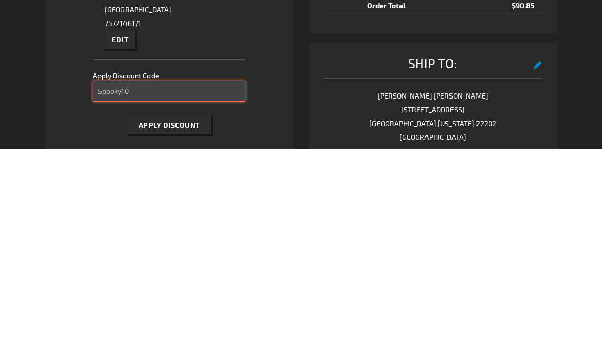
type input "Spooky10"
click at [198, 335] on span "Apply Discount" at bounding box center [169, 339] width 61 height 9
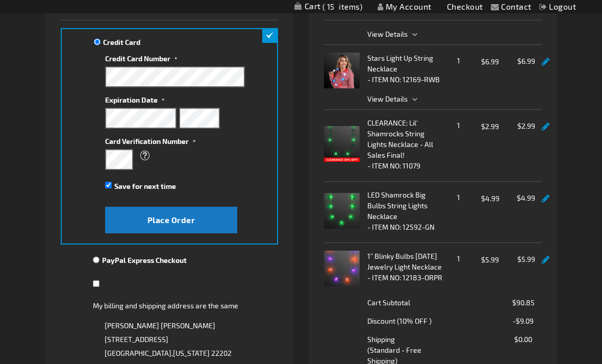
scroll to position [144, 0]
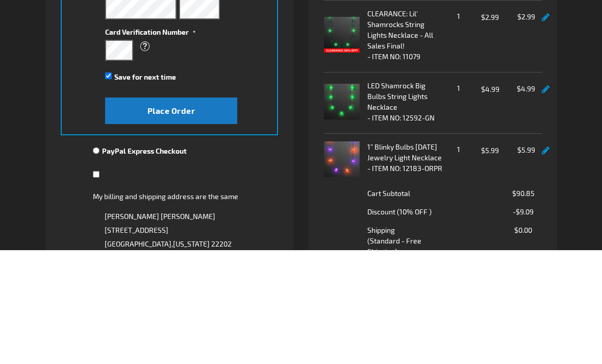
click at [164, 187] on span "Save for next time" at bounding box center [145, 191] width 62 height 9
click at [112, 187] on input "Save for next time" at bounding box center [108, 190] width 7 height 7
checkbox input "false"
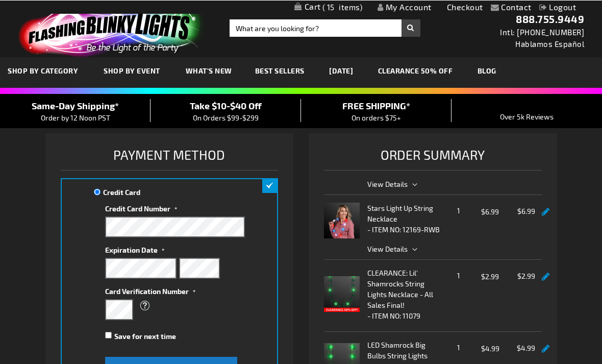
scroll to position [25, 0]
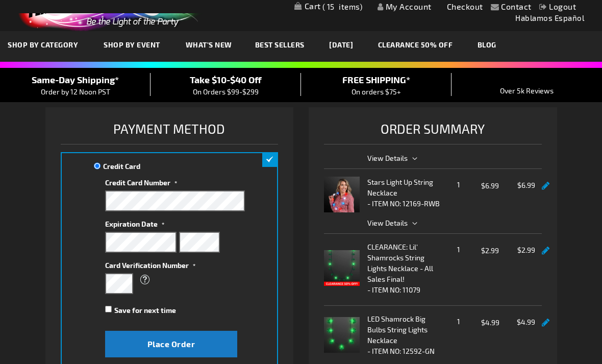
click at [215, 340] on button "Place Order" at bounding box center [171, 343] width 132 height 27
